Goal: Complete application form

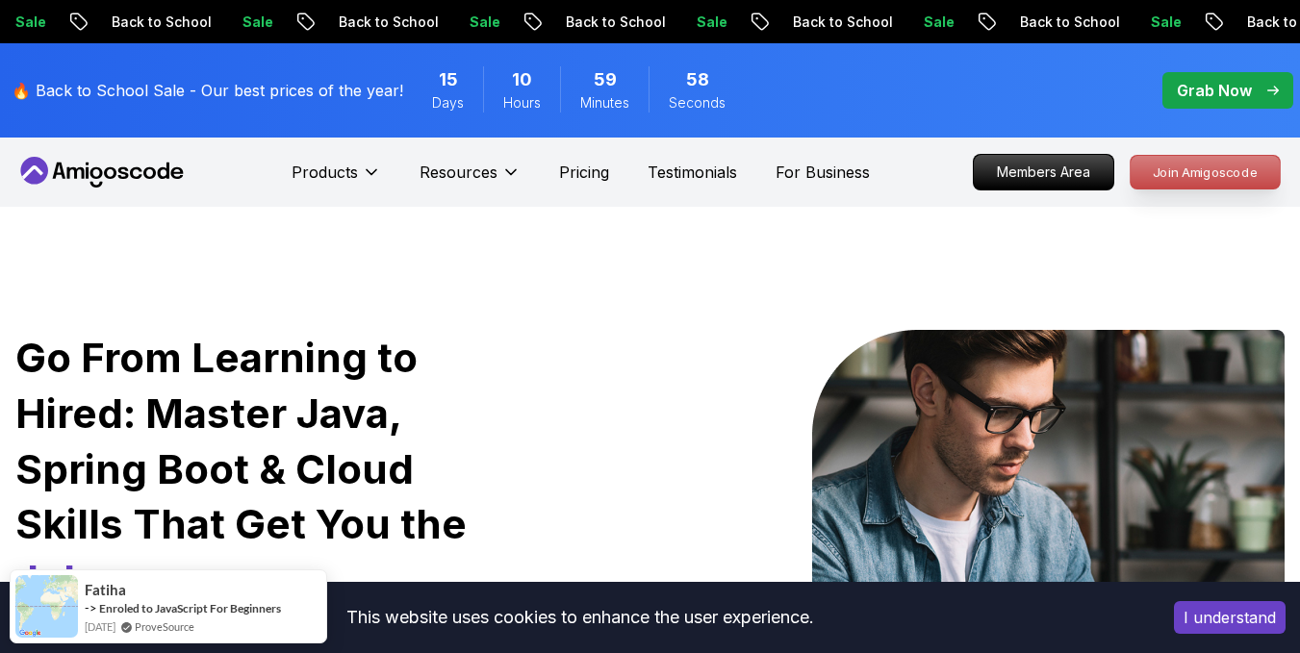
click at [1182, 171] on p "Join Amigoscode" at bounding box center [1204, 172] width 149 height 33
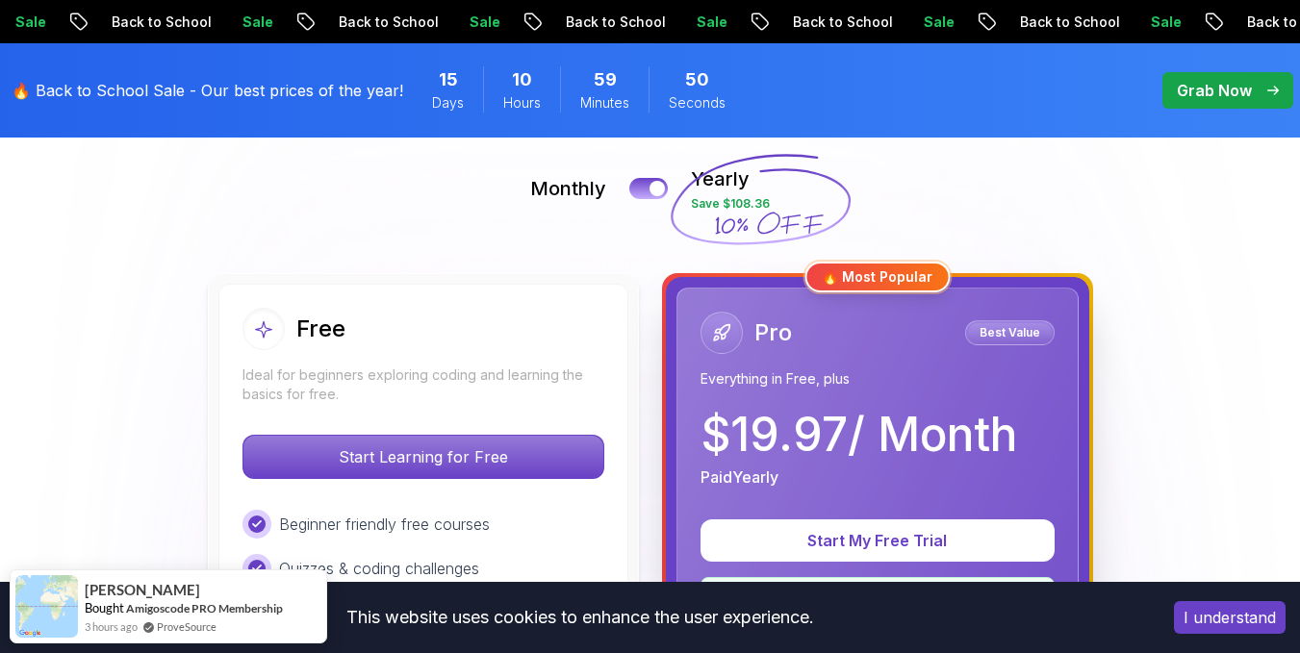
scroll to position [428, 0]
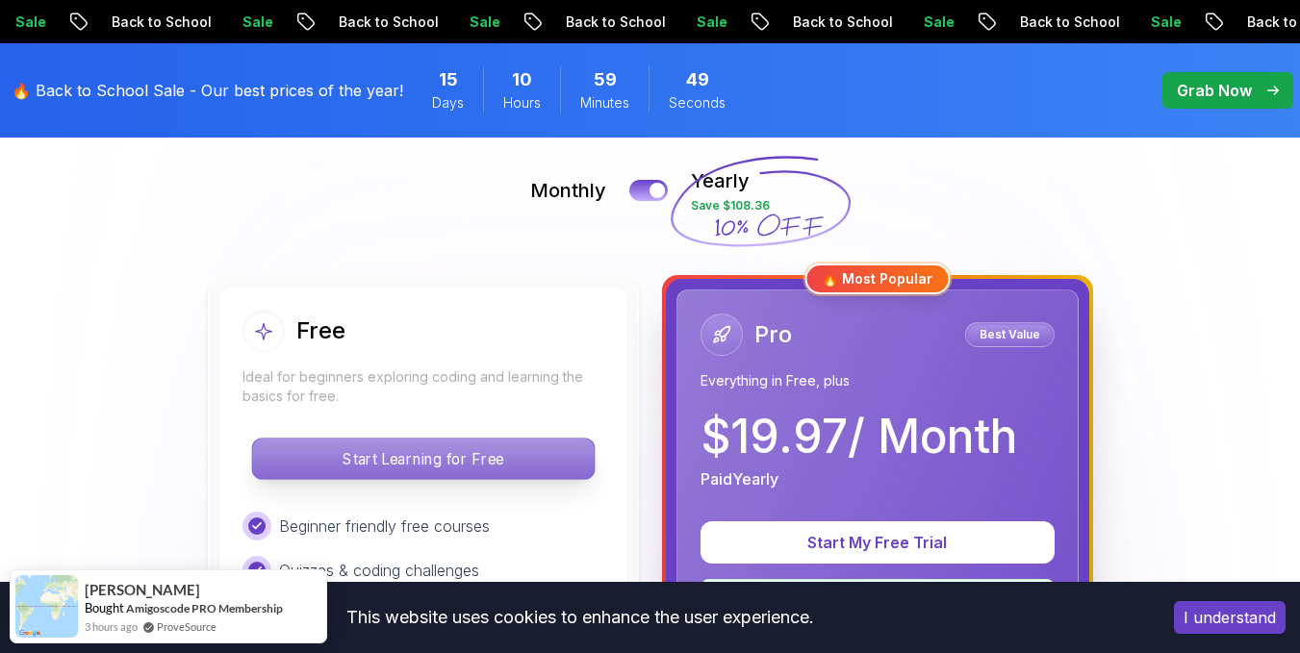
click at [536, 447] on p "Start Learning for Free" at bounding box center [422, 459] width 341 height 40
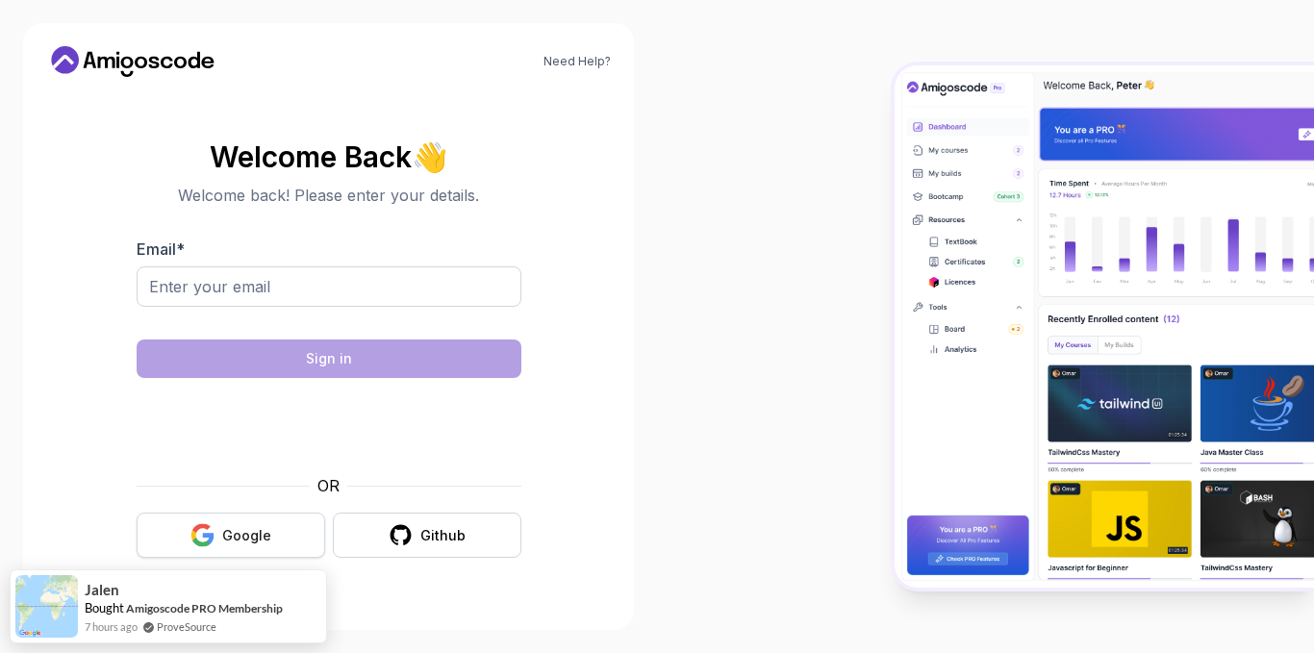
click at [225, 534] on div "Google" at bounding box center [246, 535] width 49 height 19
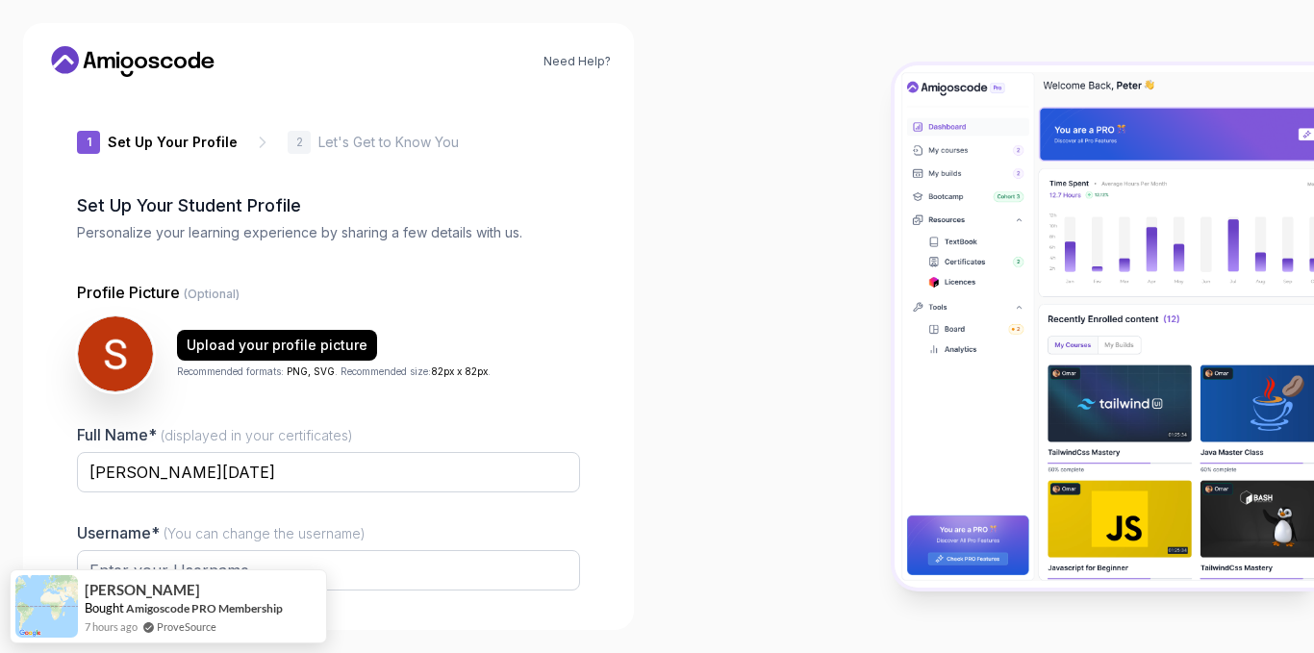
type input "daringsparrow51fc3"
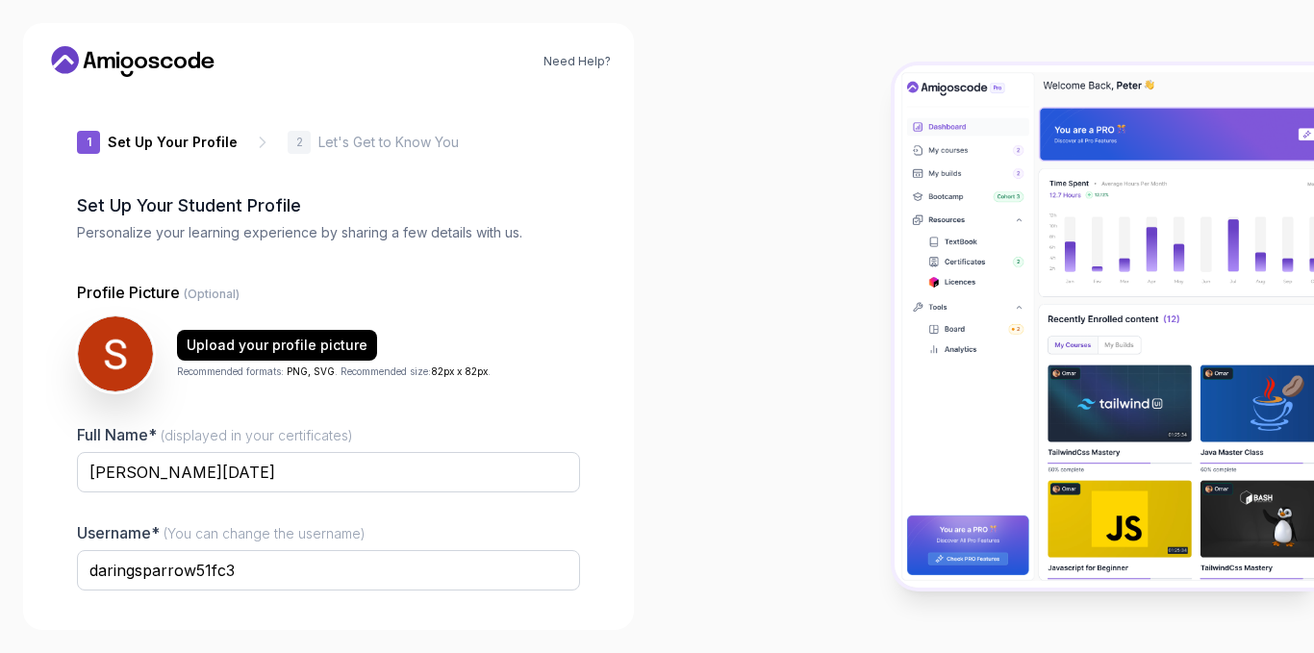
click at [650, 336] on div "Need Help? 1 Set Up Your Profile 1 Set Up Your Profile 2 Let's Get to Know You …" at bounding box center [328, 326] width 657 height 653
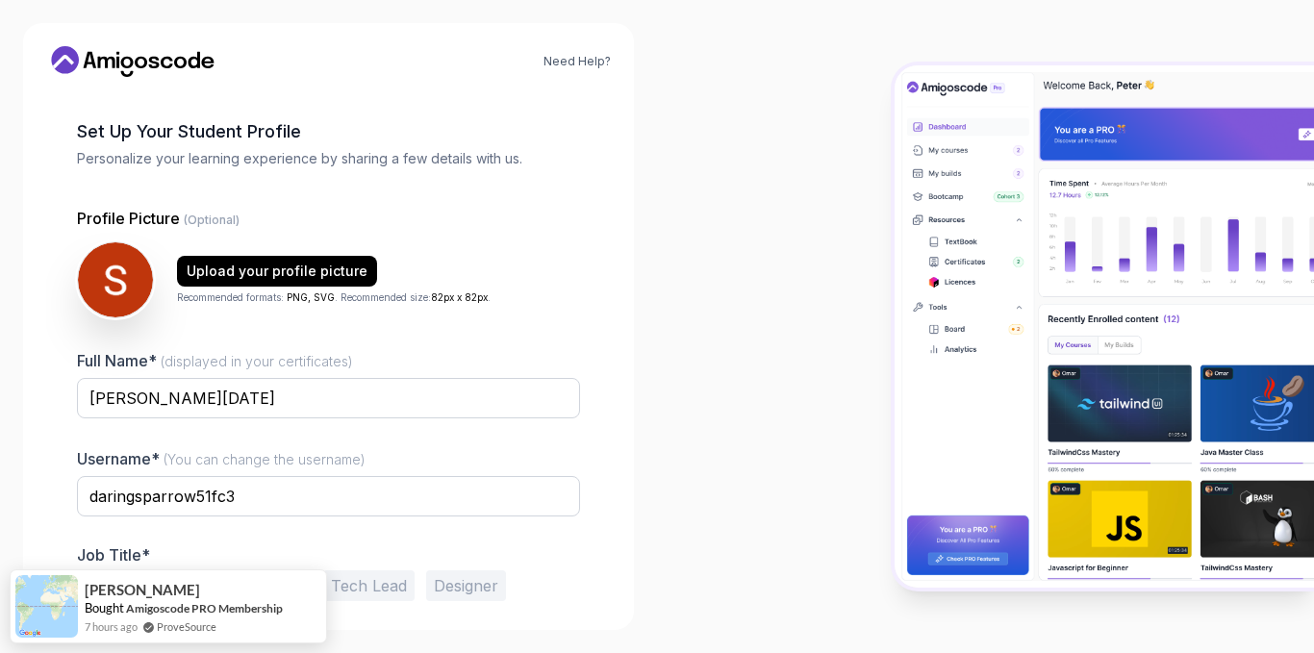
scroll to position [149, 0]
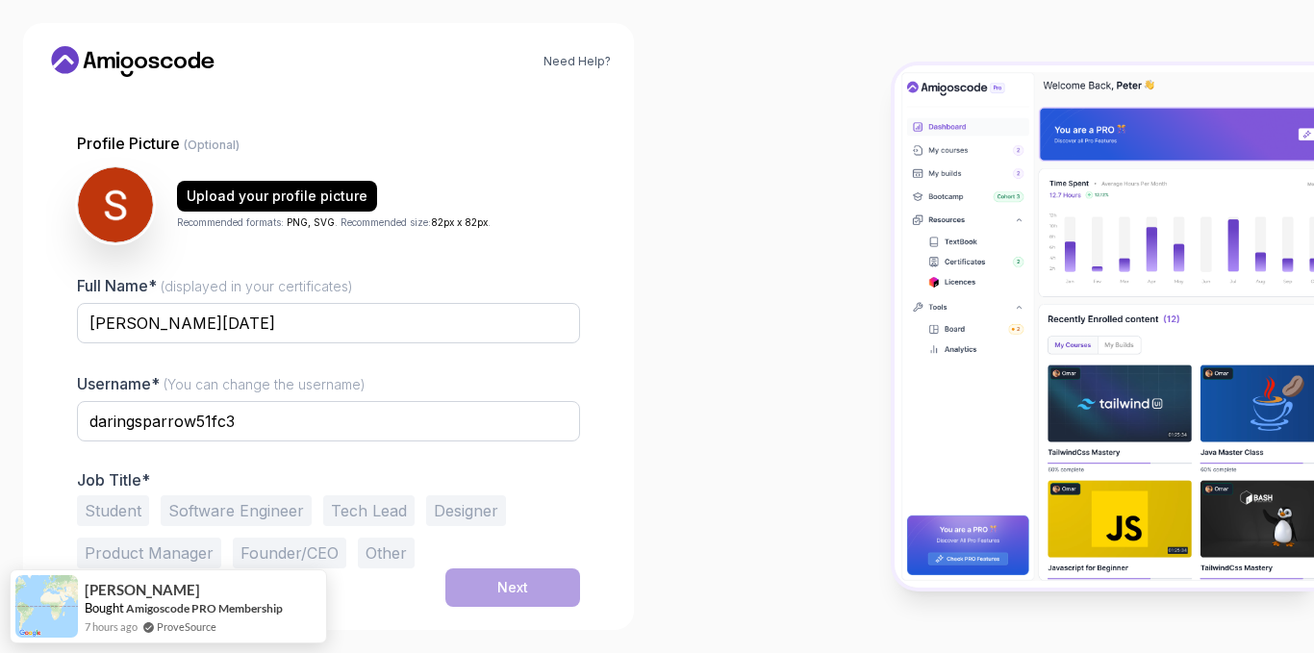
click at [770, 424] on div at bounding box center [985, 326] width 657 height 653
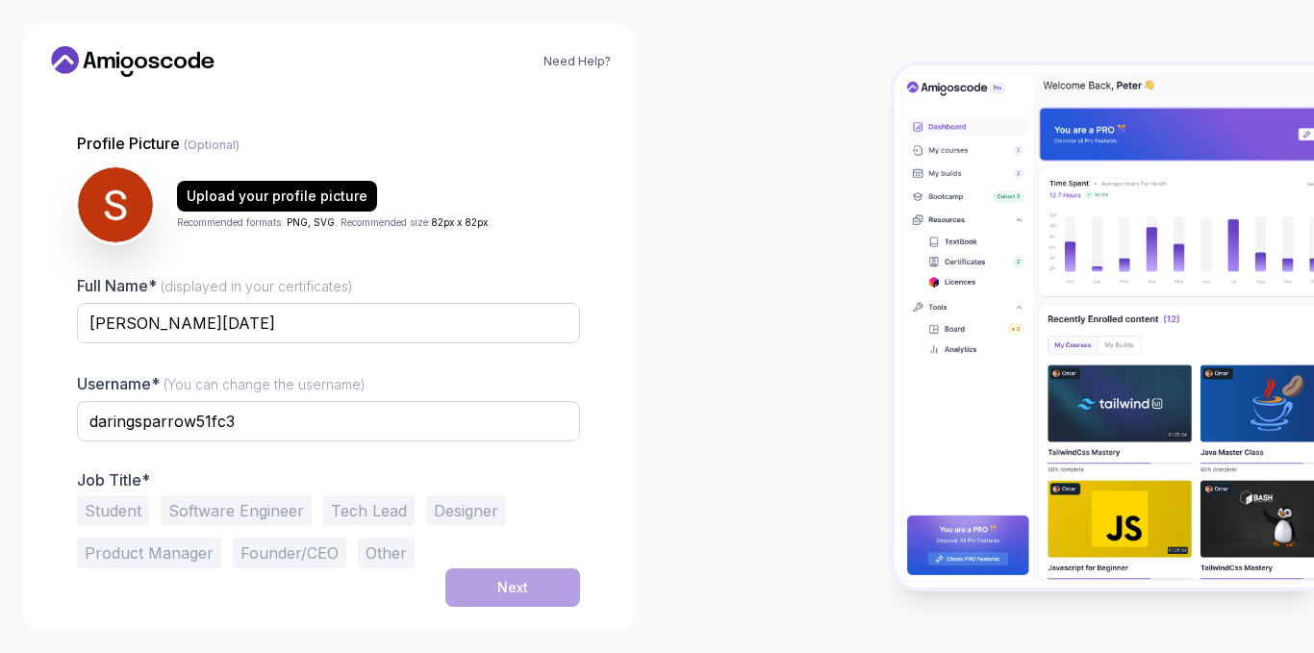
click at [773, 426] on div at bounding box center [985, 326] width 657 height 653
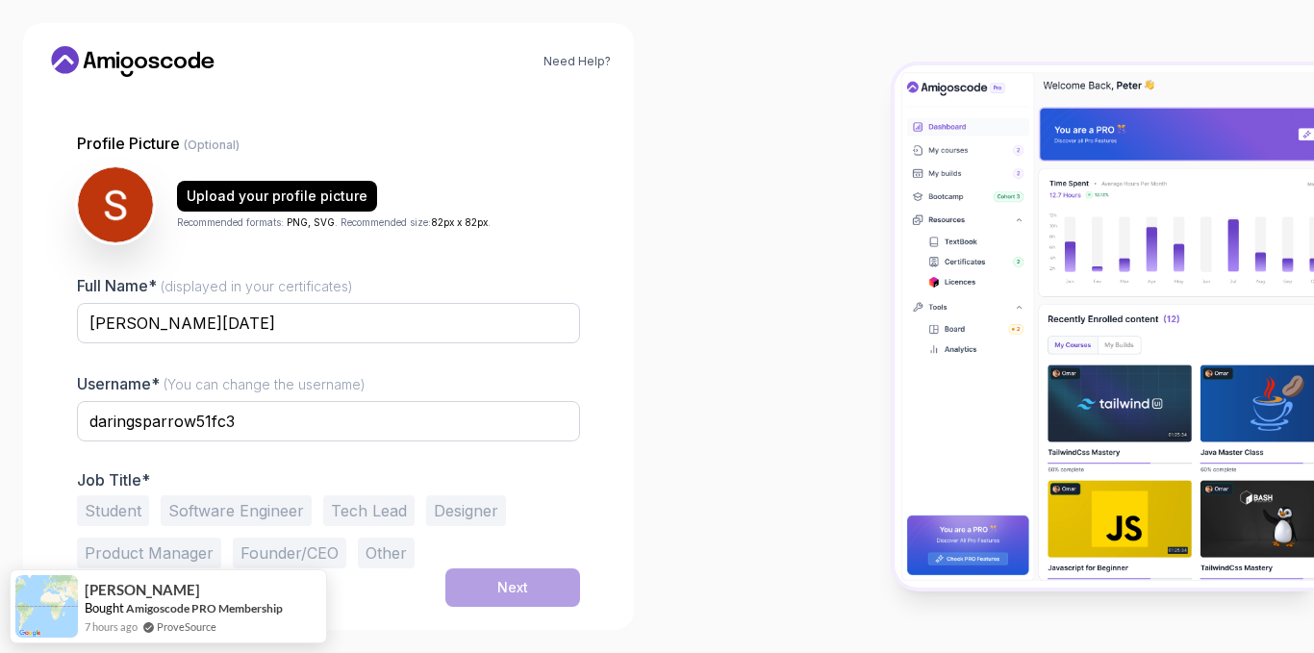
click at [125, 509] on button "Student" at bounding box center [113, 510] width 72 height 31
click at [477, 577] on button "Next" at bounding box center [512, 587] width 135 height 38
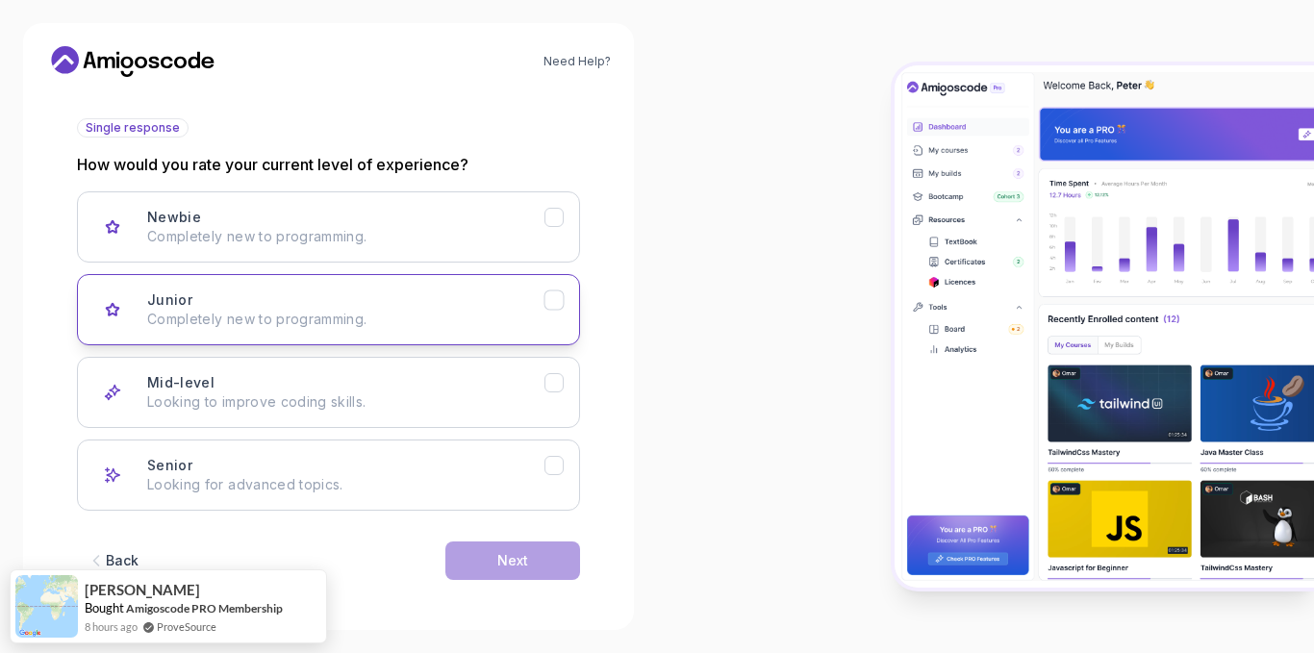
scroll to position [210, 0]
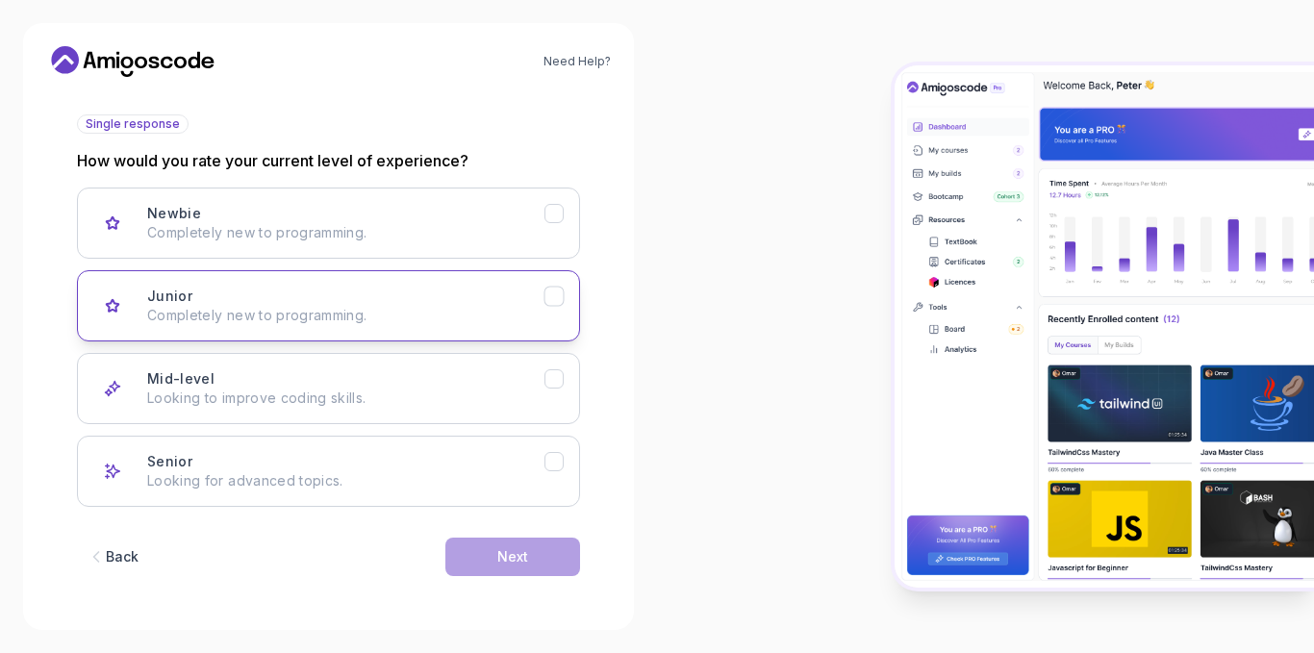
click at [405, 312] on p "Completely new to programming." at bounding box center [345, 315] width 397 height 19
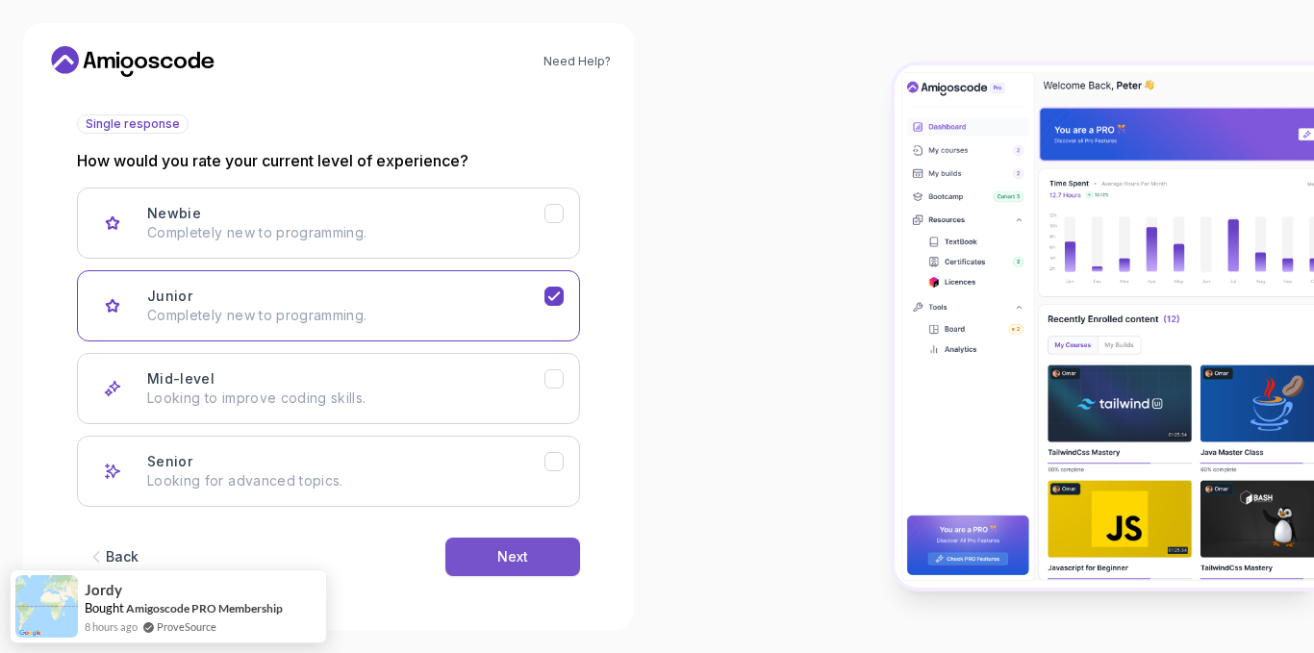
click at [546, 546] on button "Next" at bounding box center [512, 557] width 135 height 38
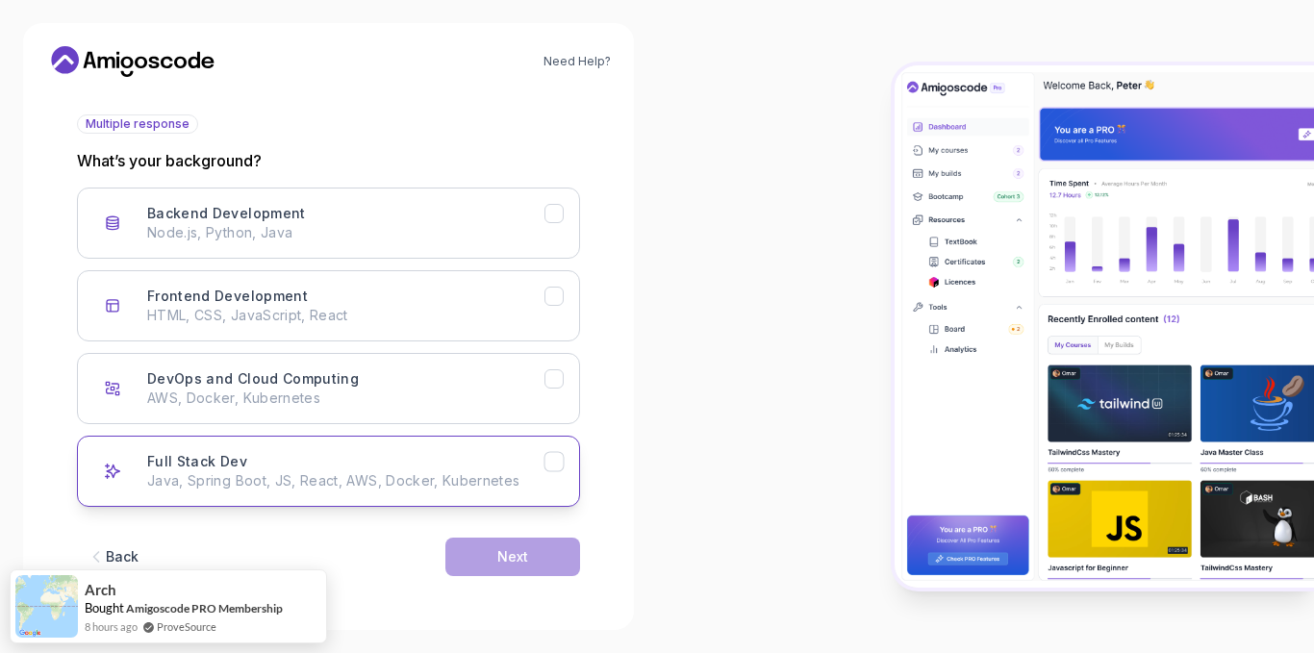
click at [337, 457] on div "Full Stack Dev Java, Spring Boot, JS, React, AWS, Docker, Kubernetes" at bounding box center [345, 471] width 397 height 38
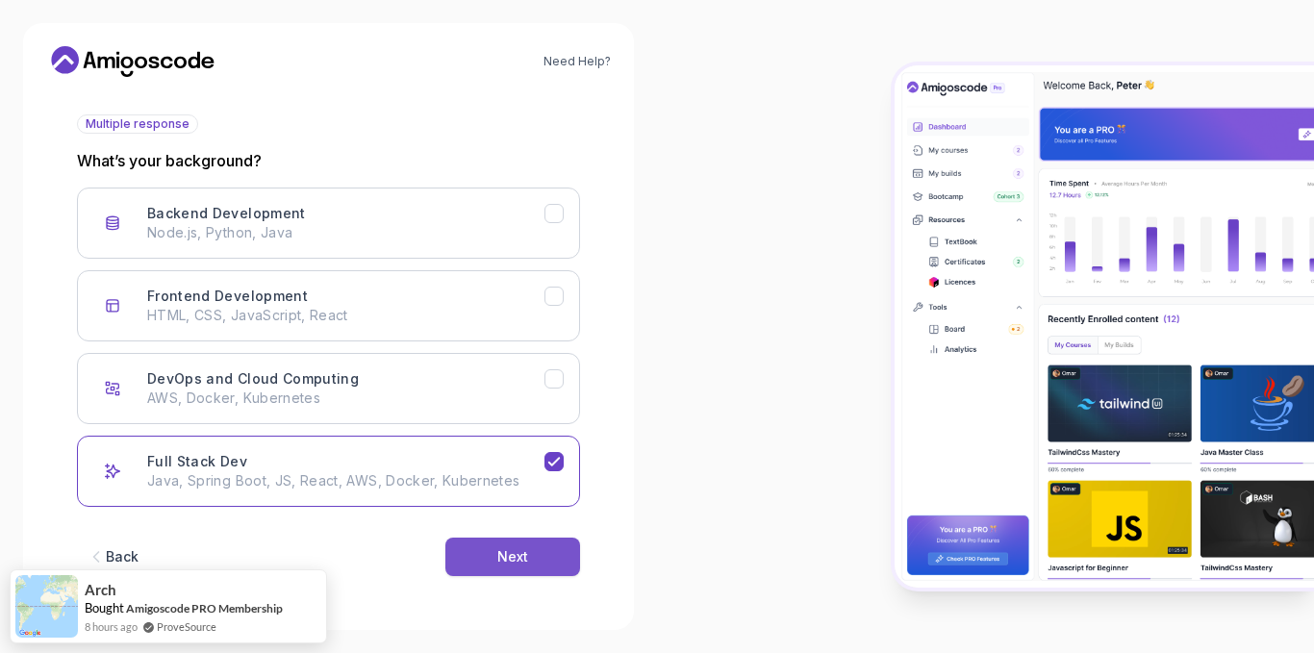
click at [538, 557] on button "Next" at bounding box center [512, 557] width 135 height 38
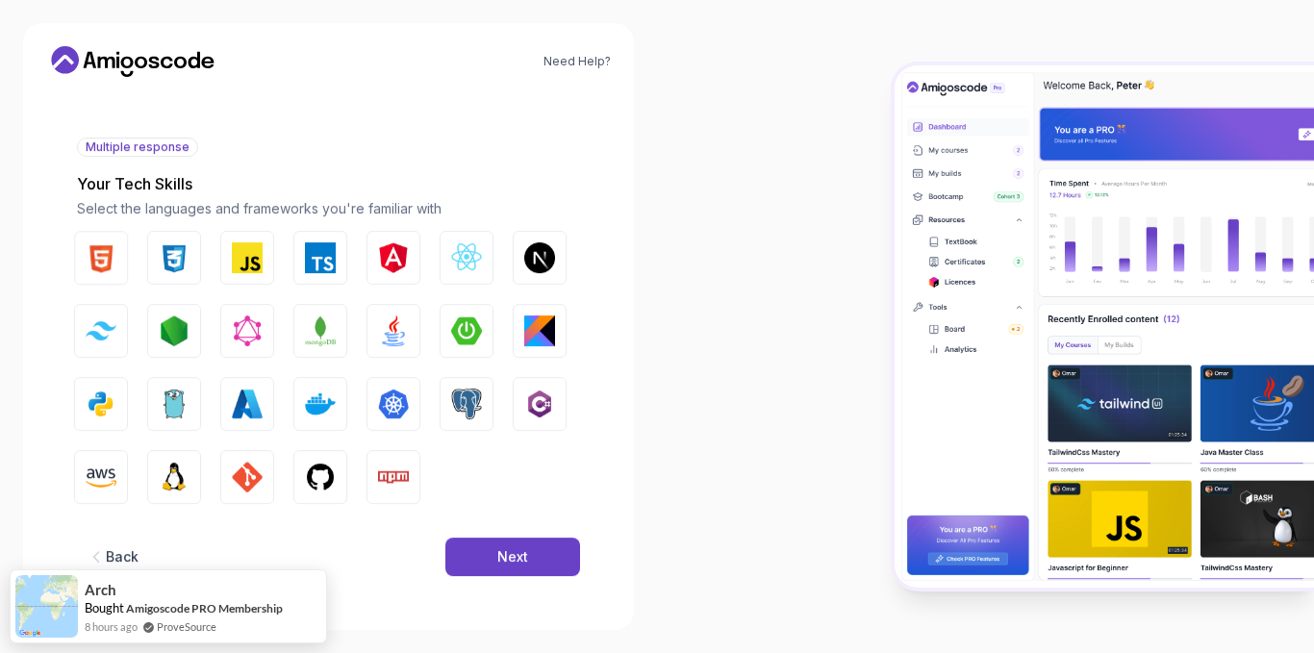
scroll to position [187, 0]
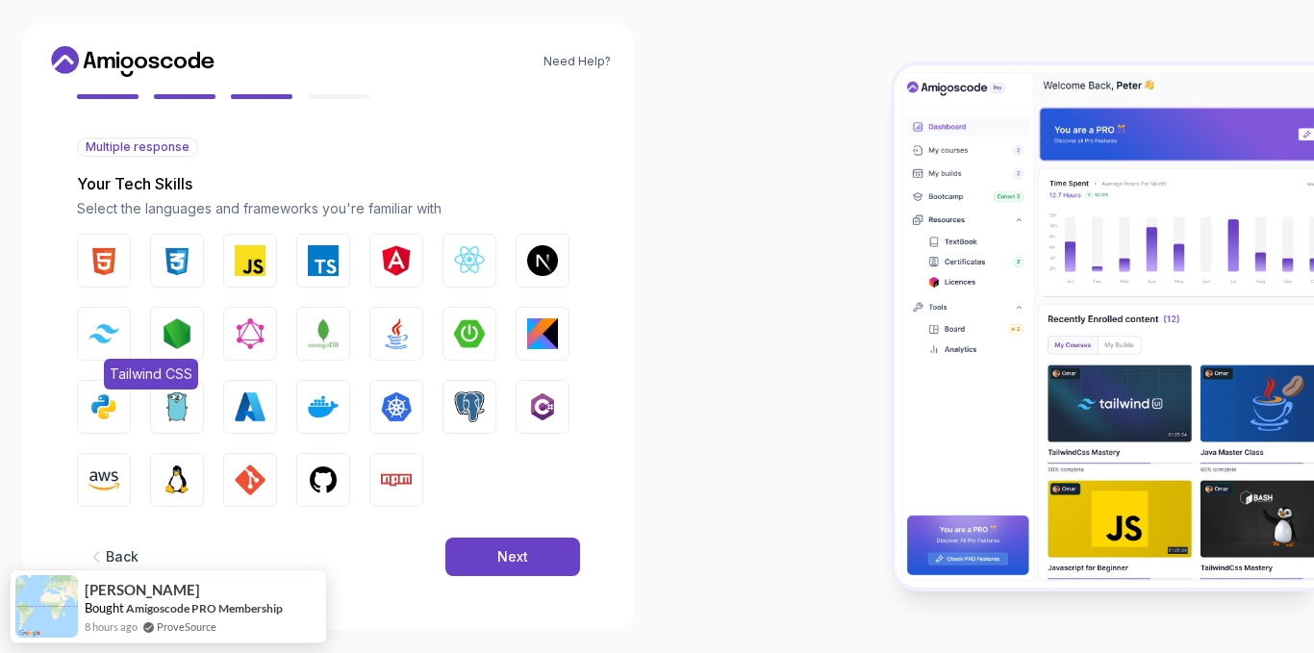
click at [95, 332] on img "button" at bounding box center [103, 333] width 31 height 18
click at [193, 258] on button "CSS" at bounding box center [177, 261] width 54 height 54
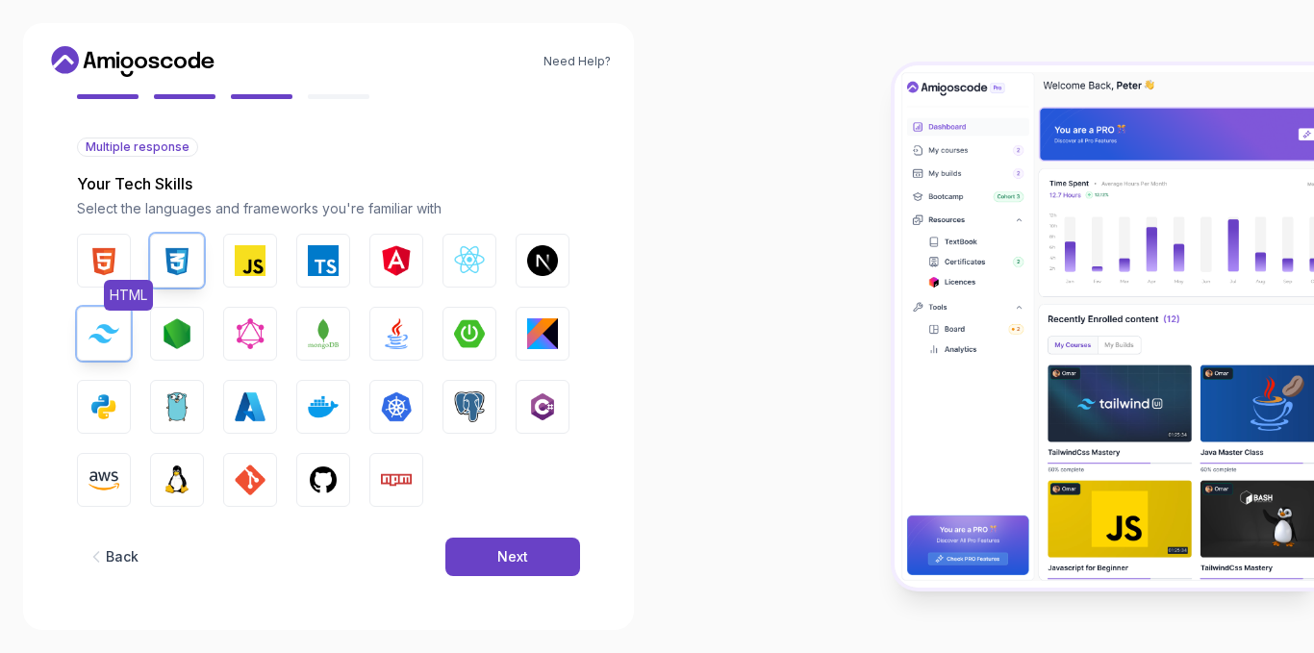
click at [109, 267] on img "button" at bounding box center [103, 260] width 31 height 31
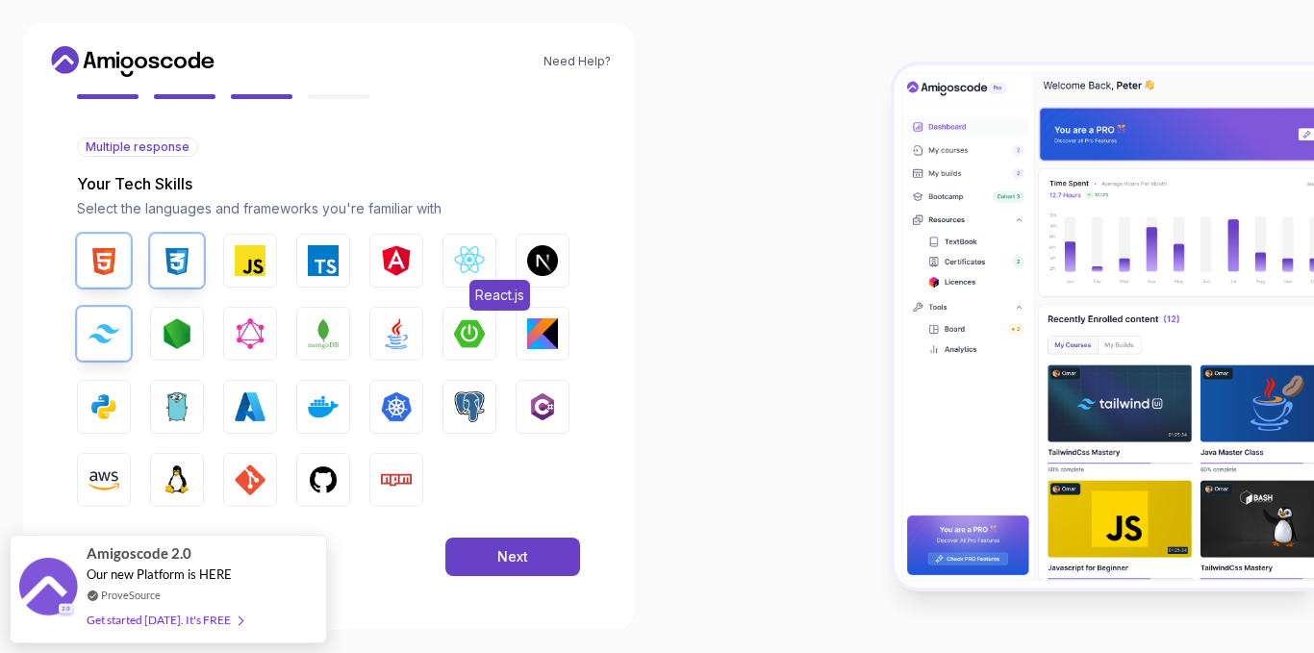
click at [480, 264] on img "button" at bounding box center [469, 260] width 31 height 31
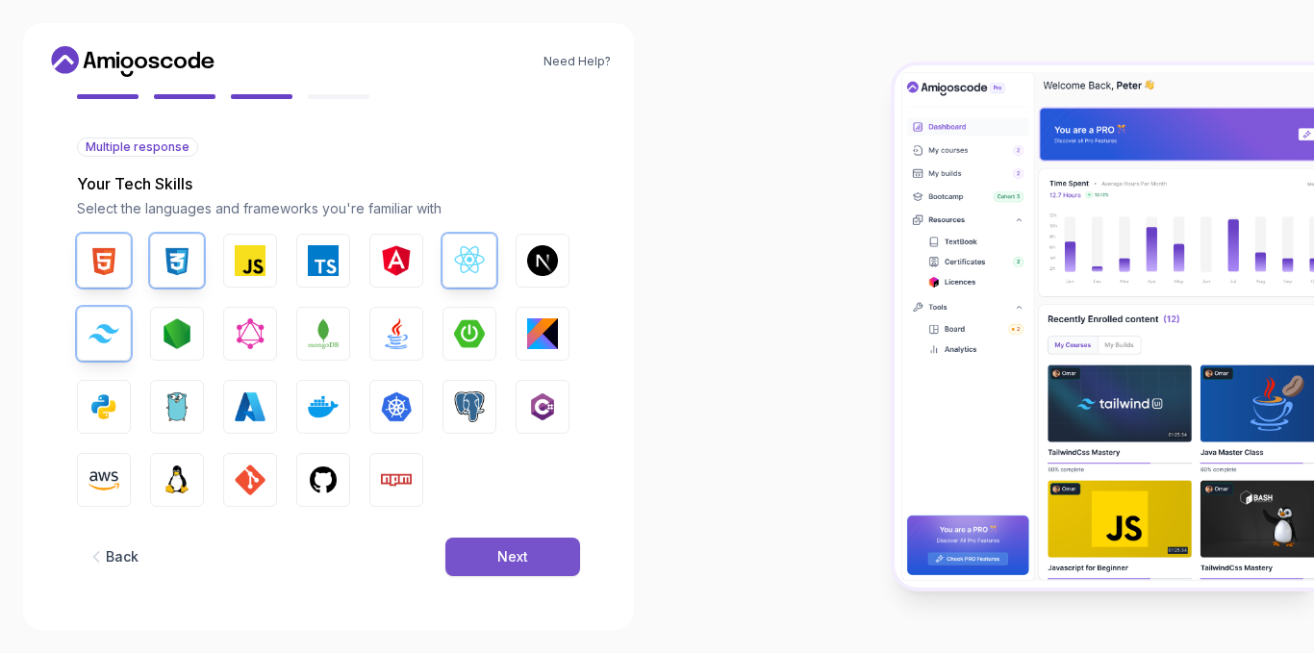
click at [532, 542] on button "Next" at bounding box center [512, 557] width 135 height 38
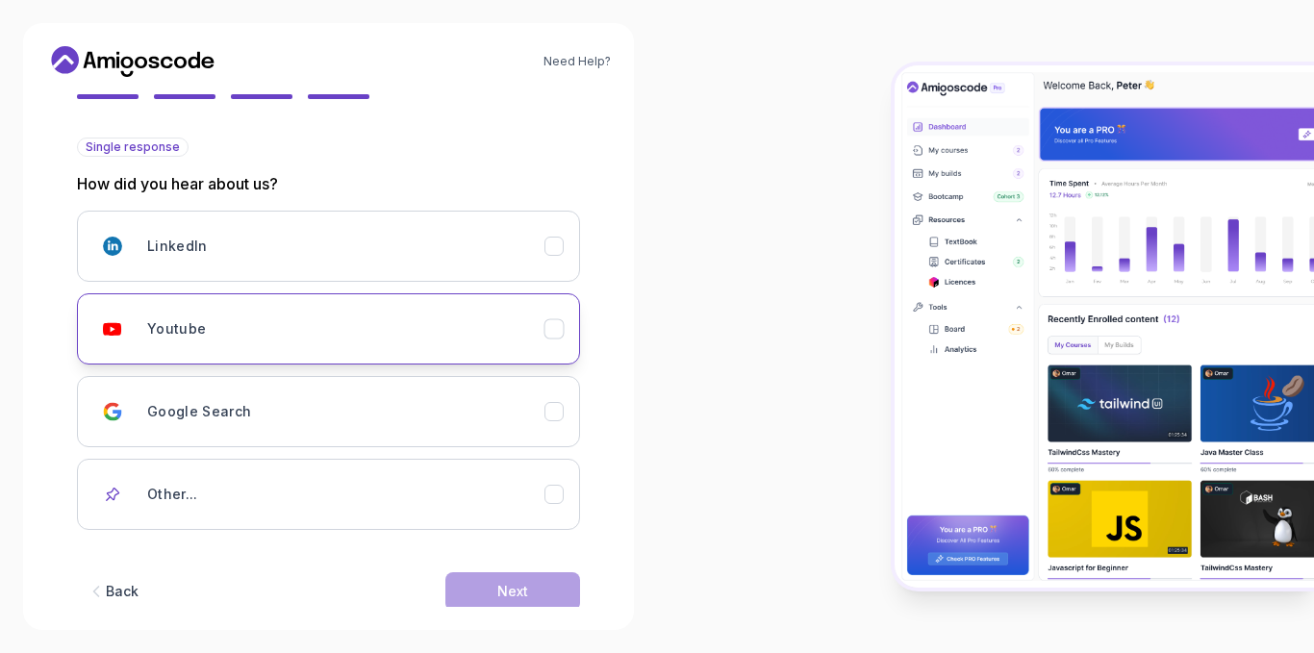
click at [241, 354] on button "Youtube" at bounding box center [328, 328] width 503 height 71
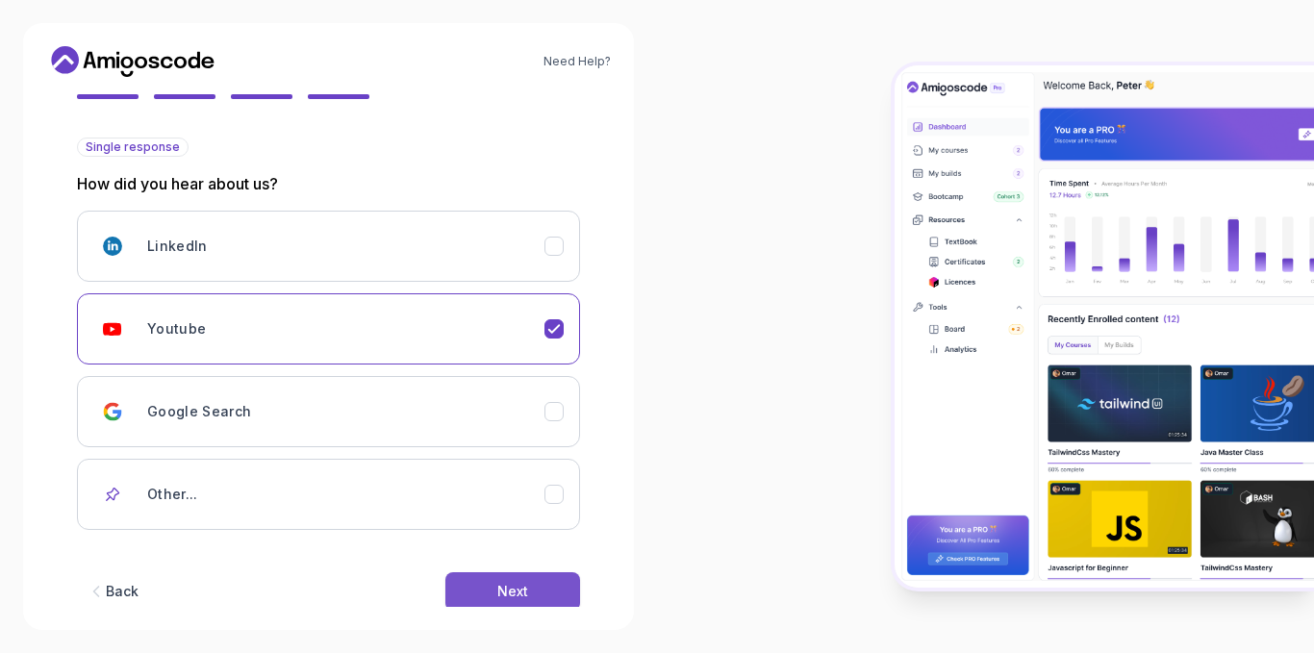
click at [490, 590] on button "Next" at bounding box center [512, 591] width 135 height 38
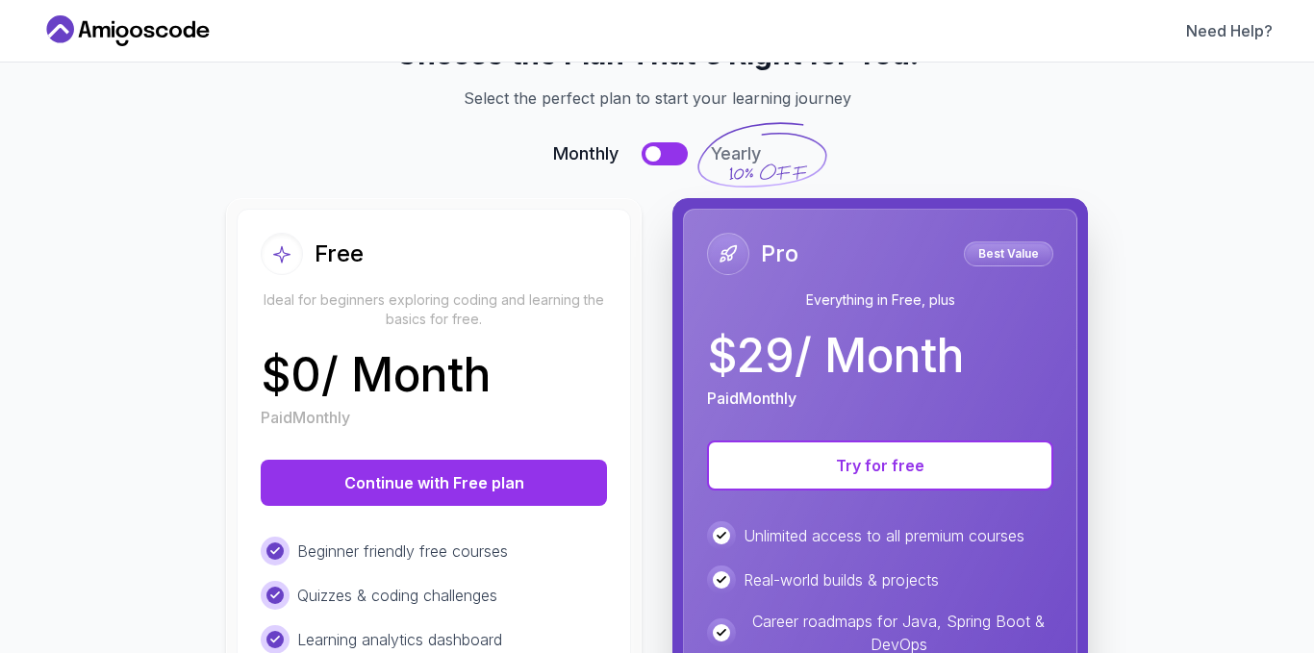
scroll to position [70, 0]
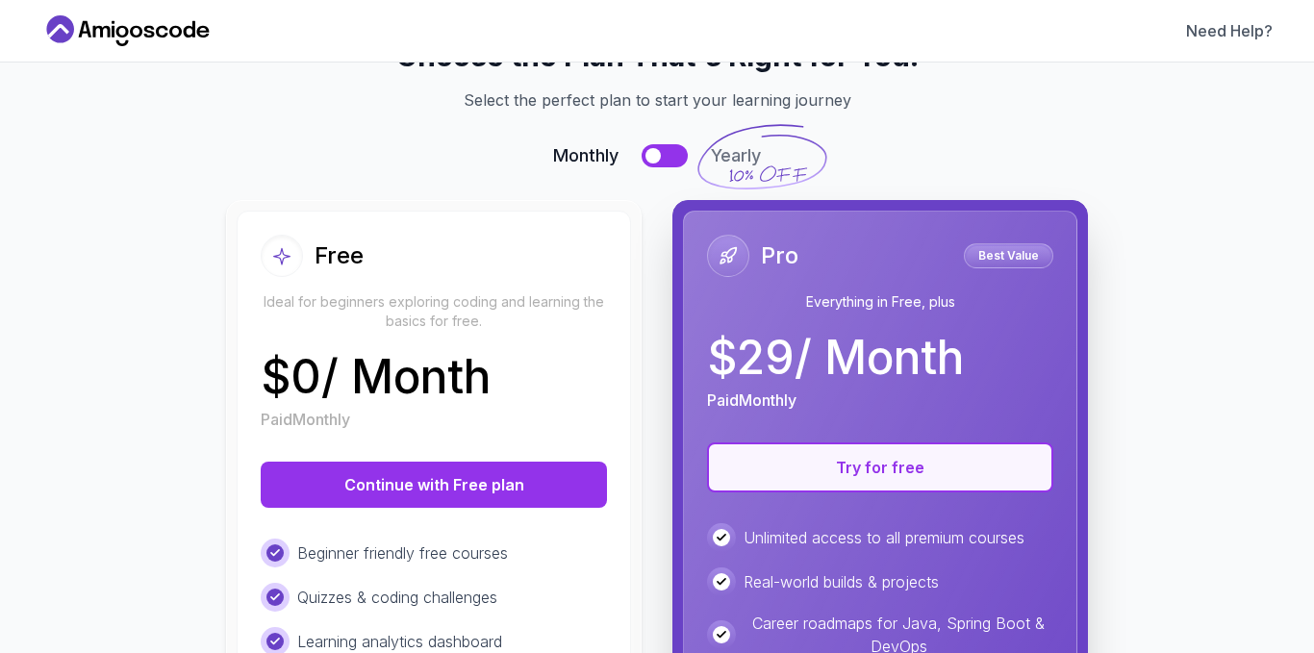
click at [832, 467] on button "Try for free" at bounding box center [880, 467] width 346 height 50
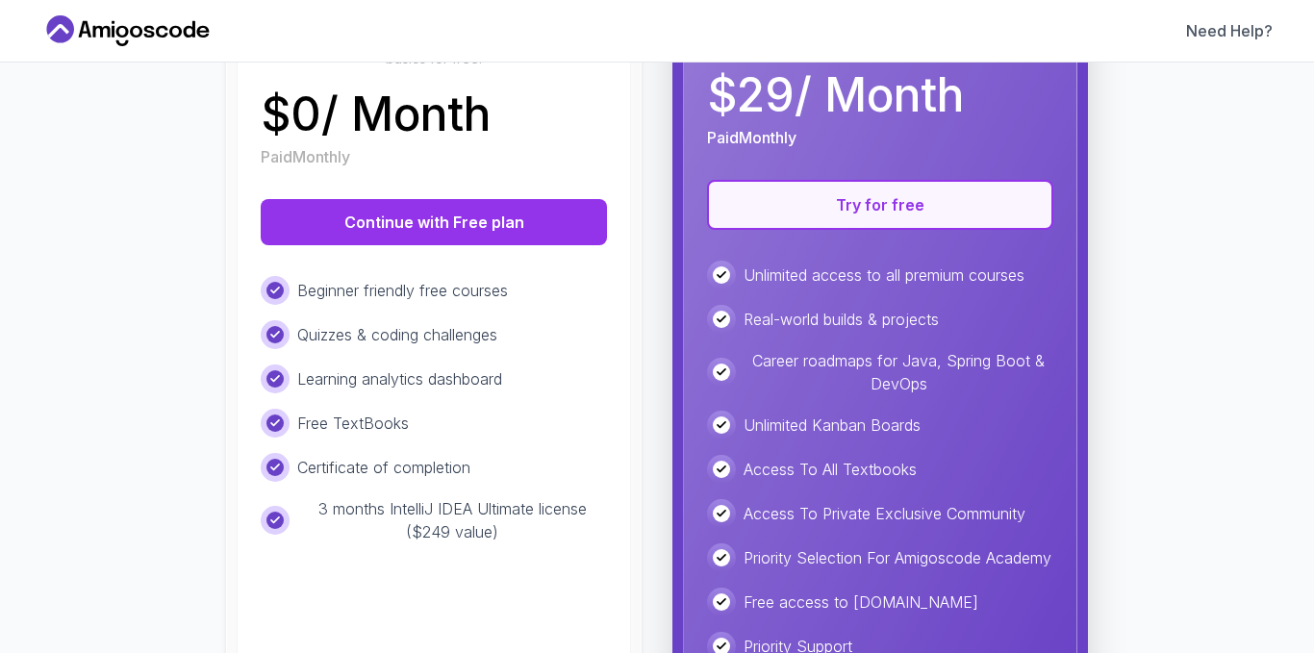
scroll to position [400, 0]
